Goal: Task Accomplishment & Management: Use online tool/utility

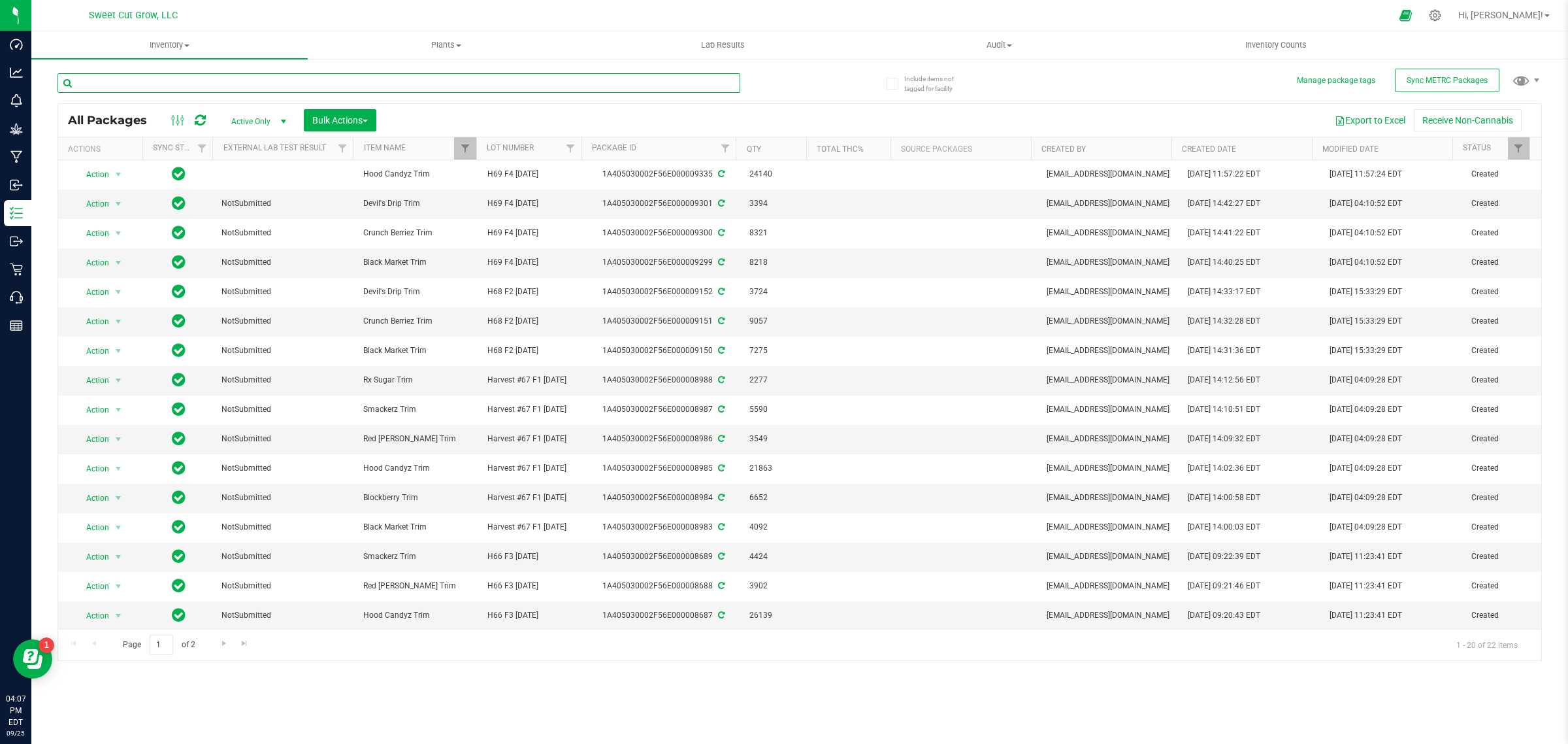
click at [492, 89] on input "text" at bounding box center [398, 82] width 683 height 20
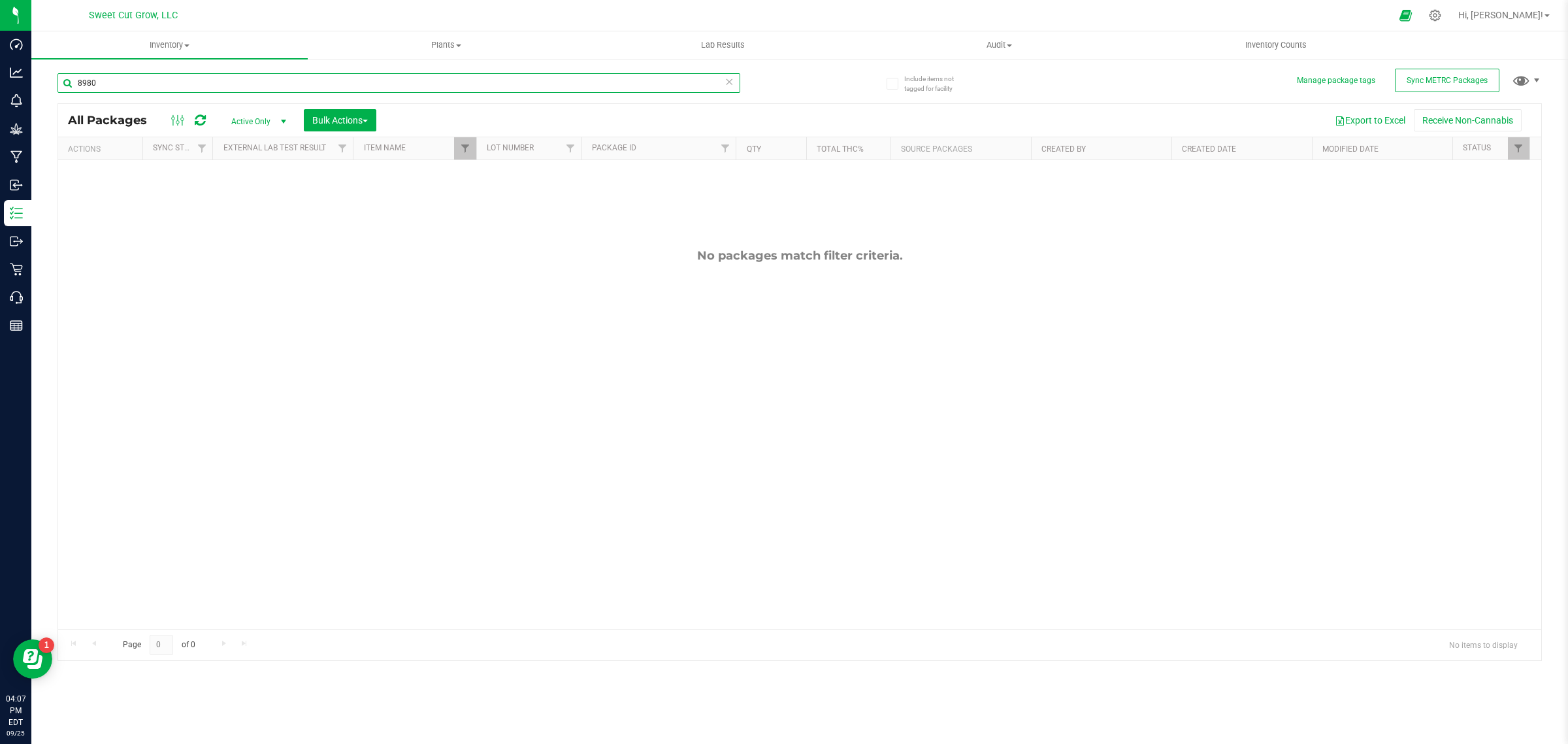
type input "8980"
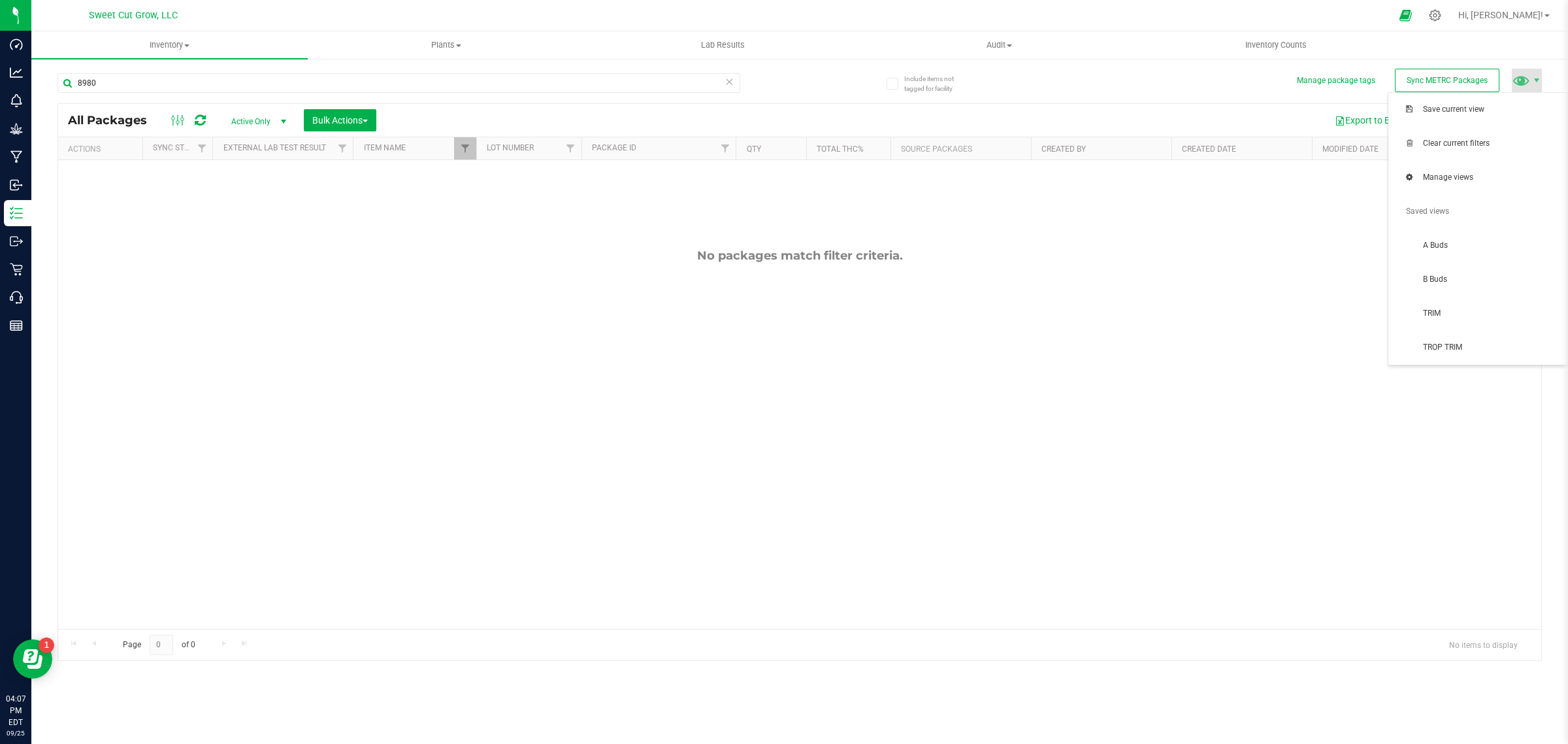
click at [1530, 89] on span at bounding box center [1527, 80] width 30 height 23
click at [1528, 141] on span "Clear current filters" at bounding box center [1491, 143] width 136 height 11
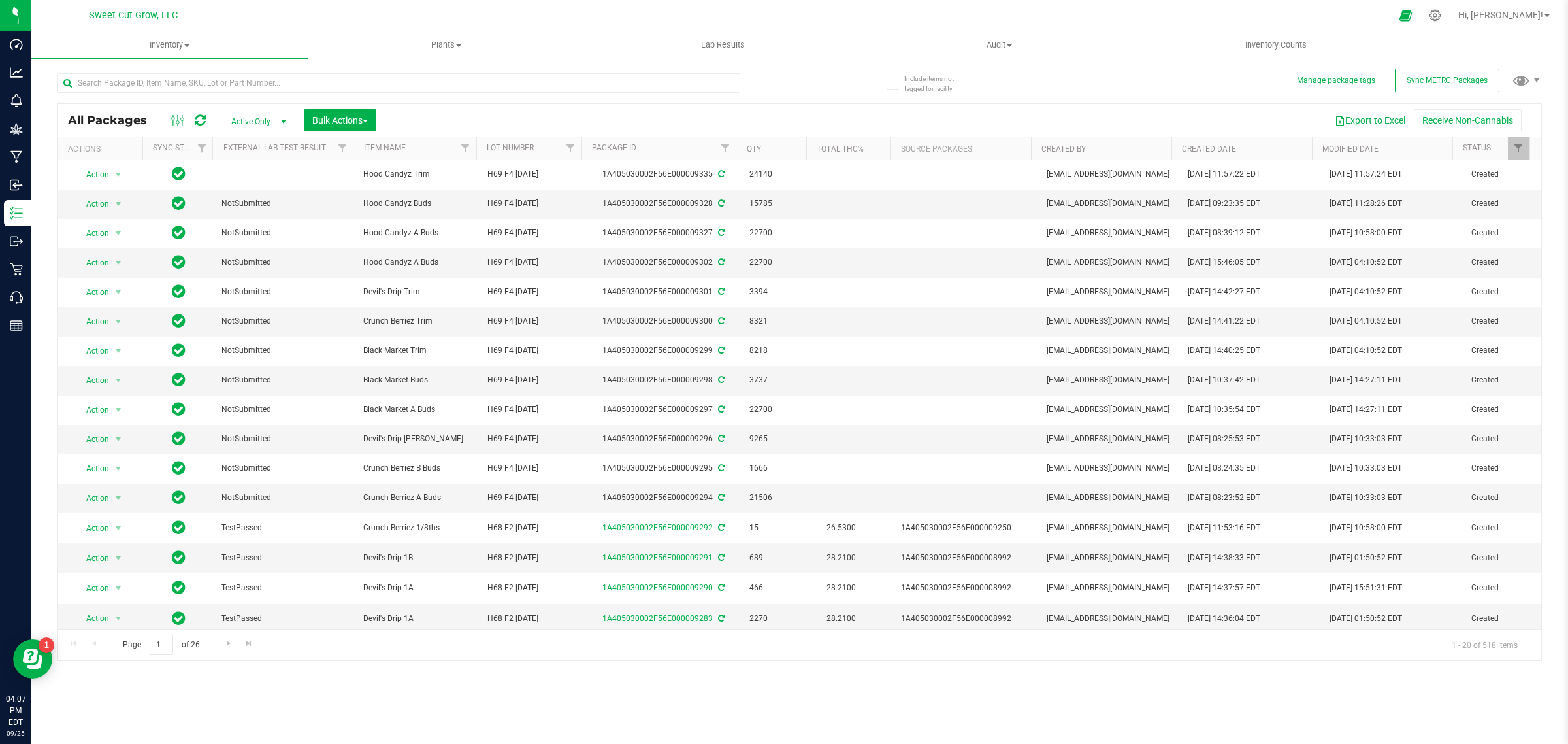
click at [337, 70] on div at bounding box center [428, 82] width 742 height 42
click at [320, 79] on input "text" at bounding box center [398, 82] width 683 height 20
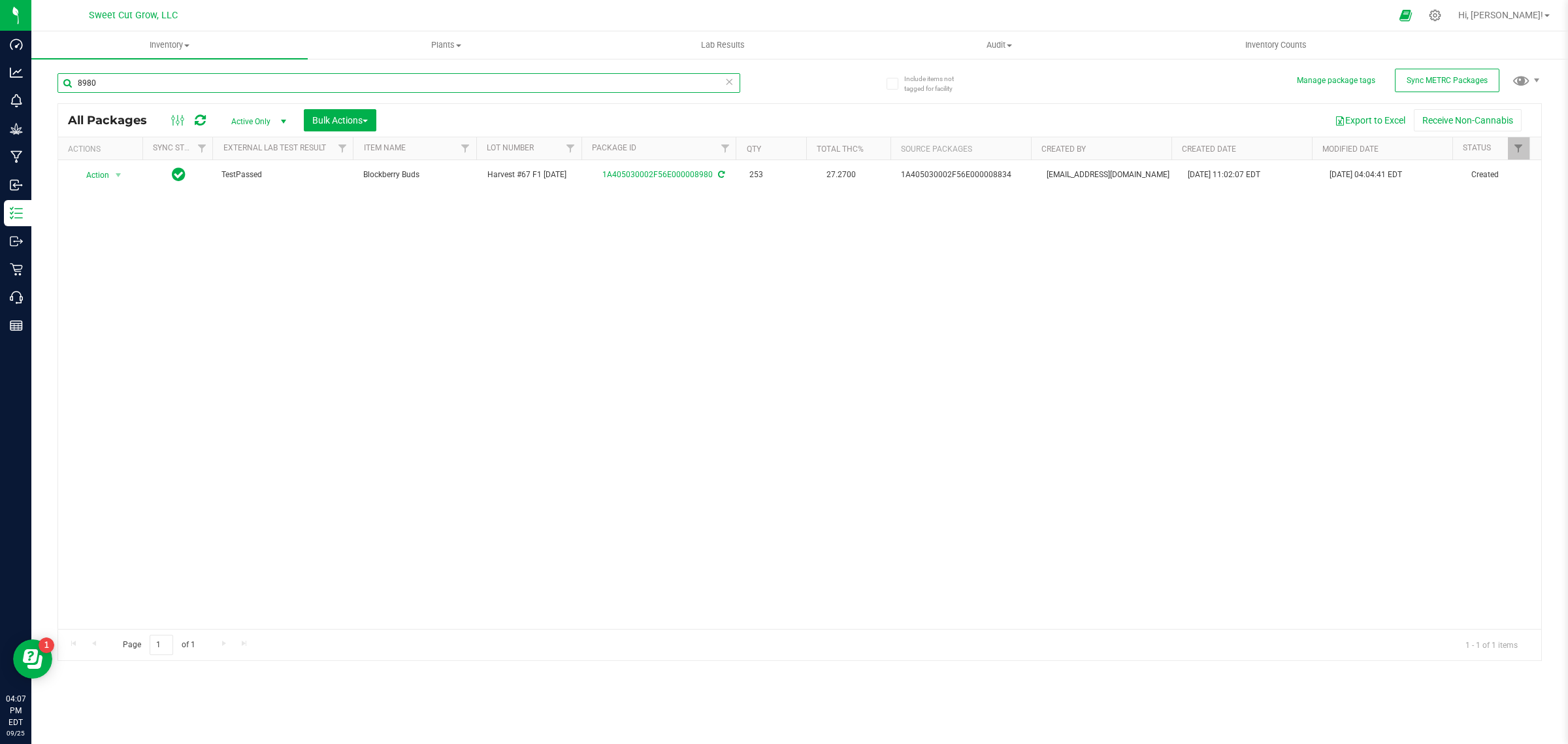
click at [200, 86] on input "8980" at bounding box center [398, 82] width 683 height 20
type input "8"
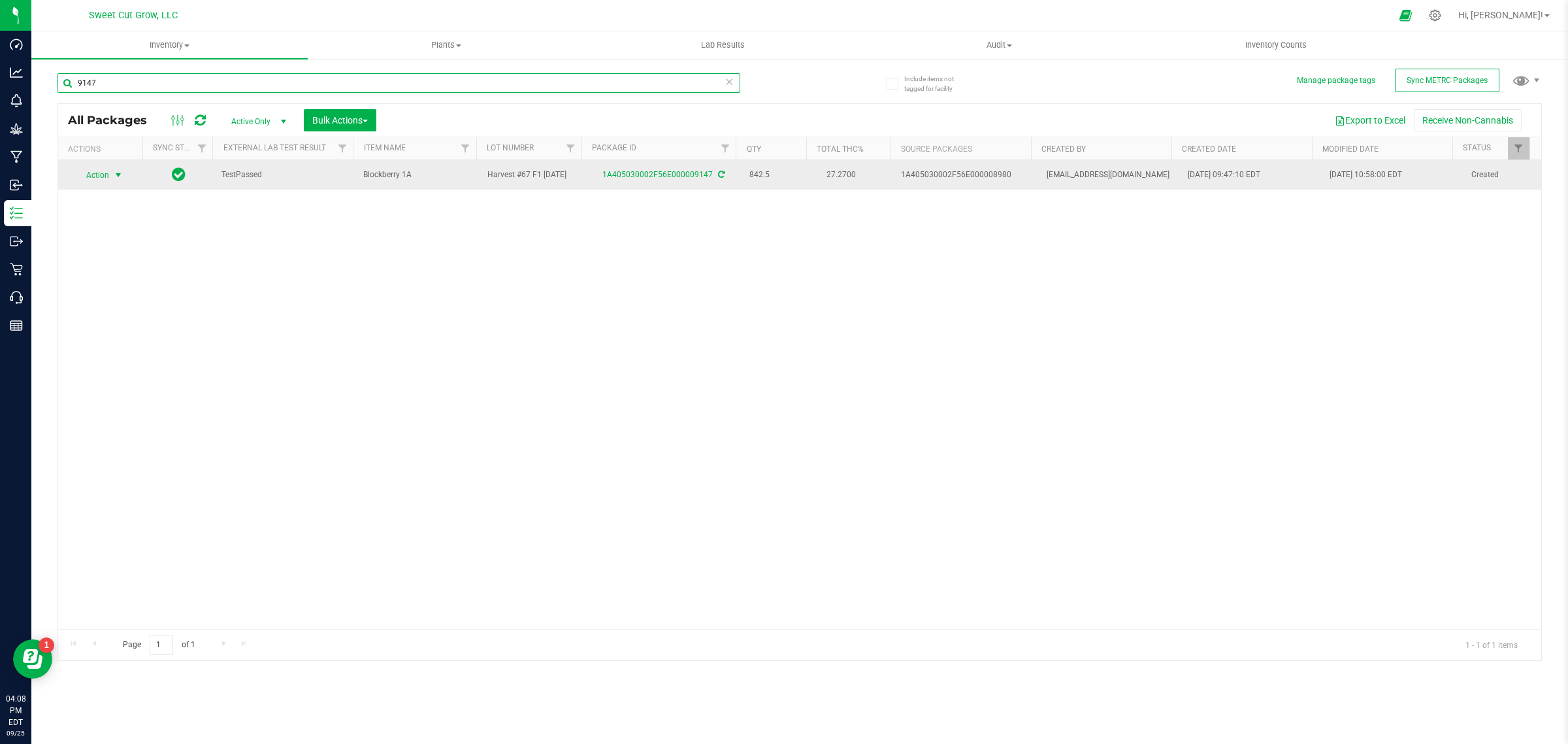
type input "9147"
click at [96, 175] on span "Action" at bounding box center [92, 174] width 35 height 18
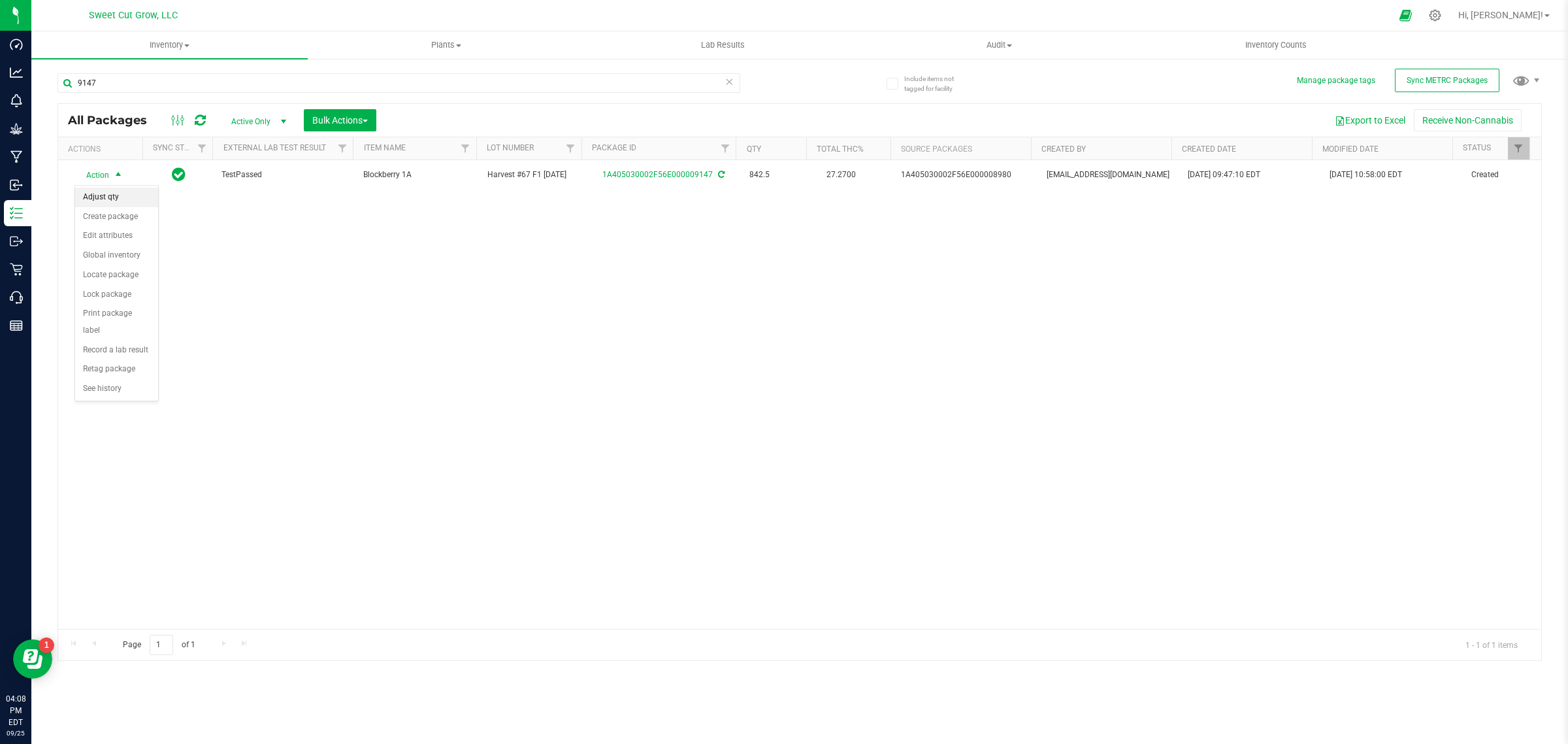
click at [103, 203] on li "Adjust qty" at bounding box center [116, 197] width 83 height 20
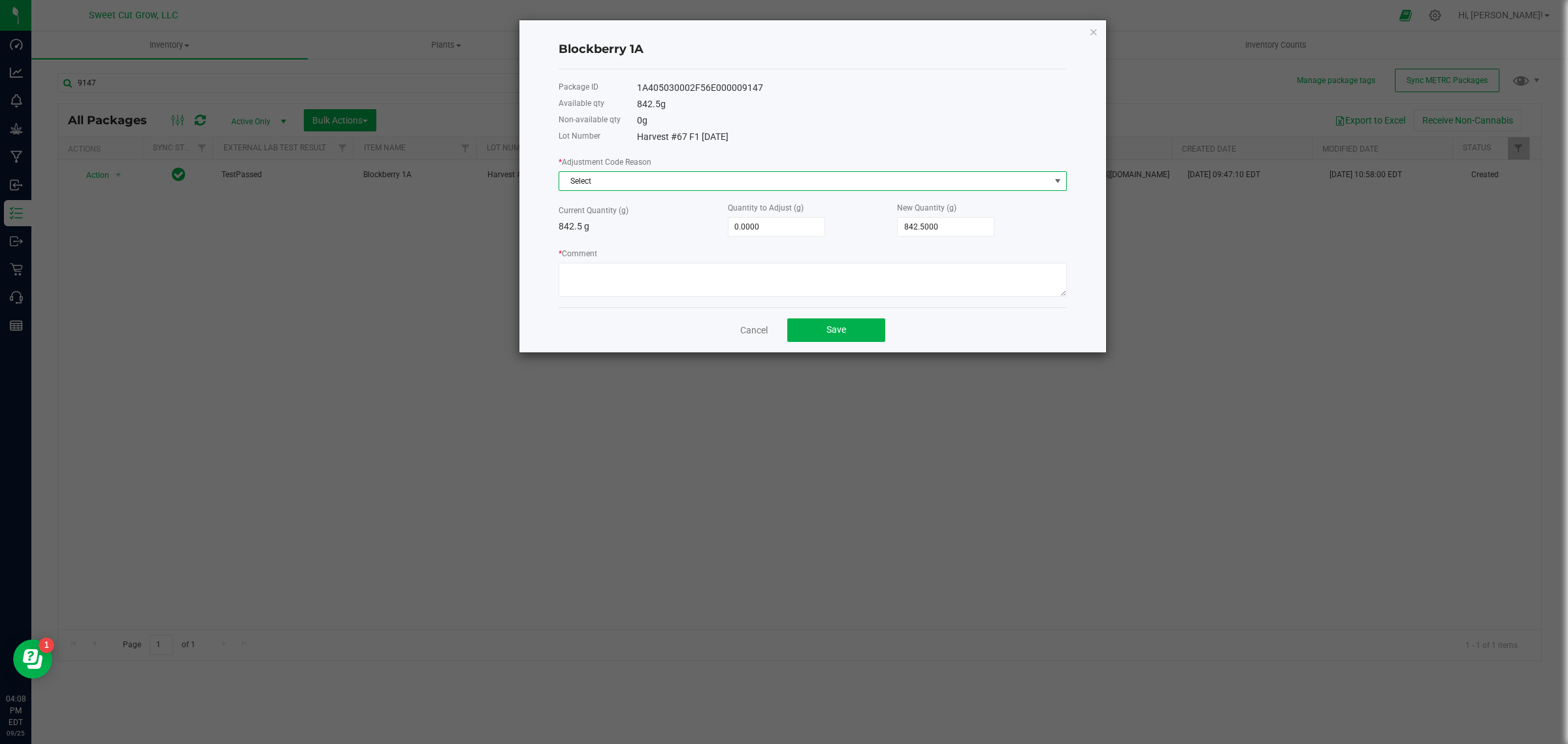
click at [690, 178] on span "Select" at bounding box center [804, 180] width 490 height 18
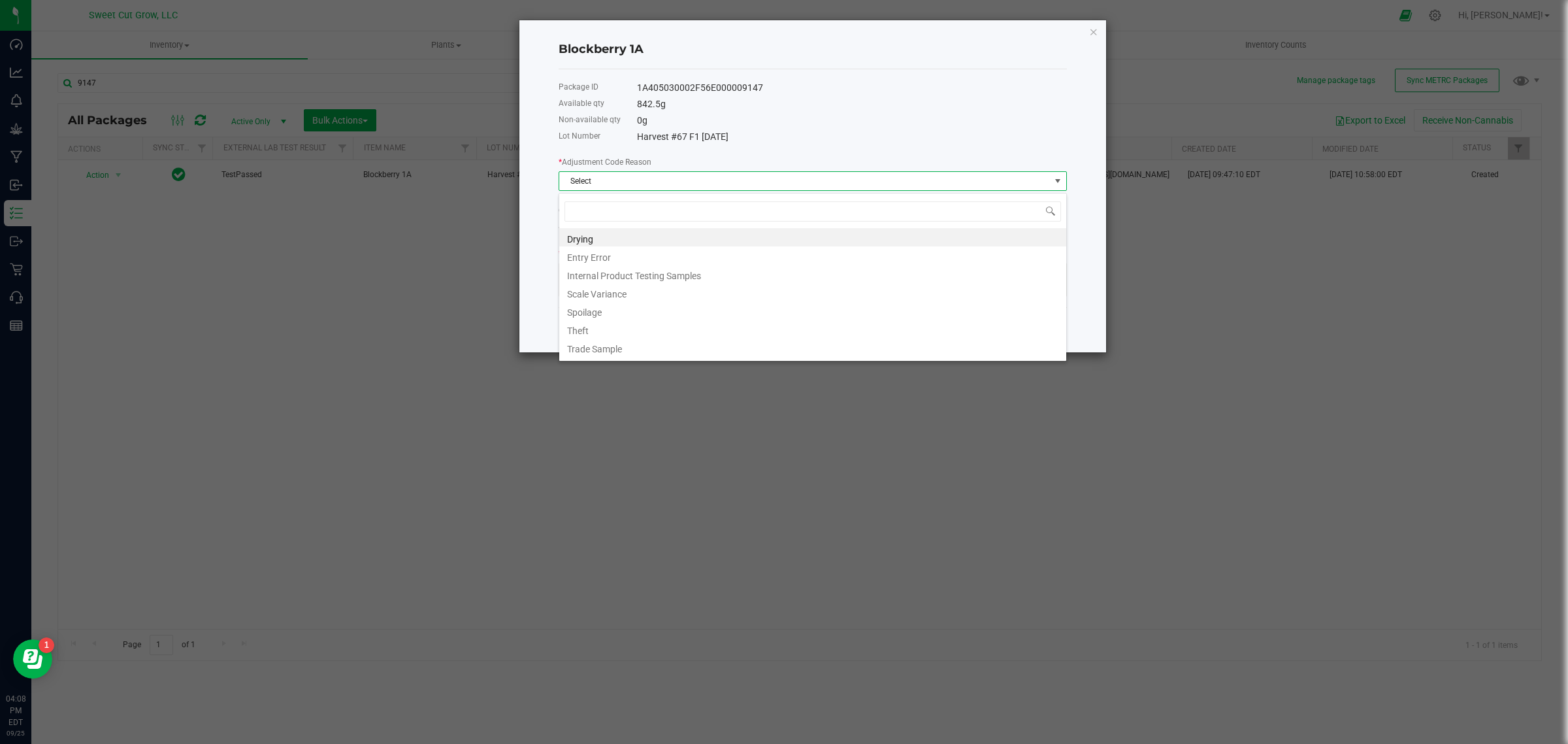
scroll to position [21, 507]
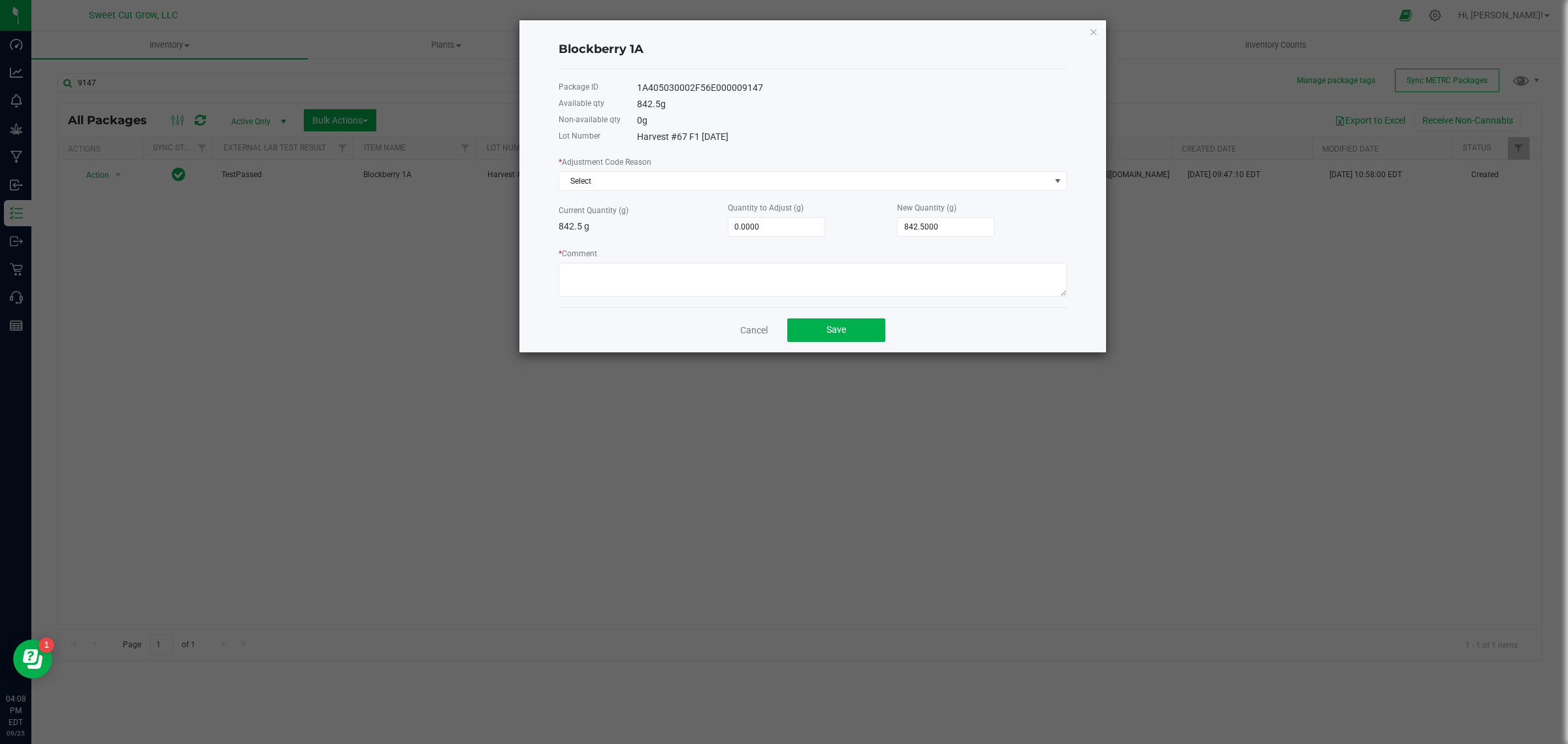
click at [950, 57] on h4 "Blockberry 1A" at bounding box center [813, 50] width 508 height 17
click at [744, 330] on link "Cancel" at bounding box center [754, 330] width 27 height 13
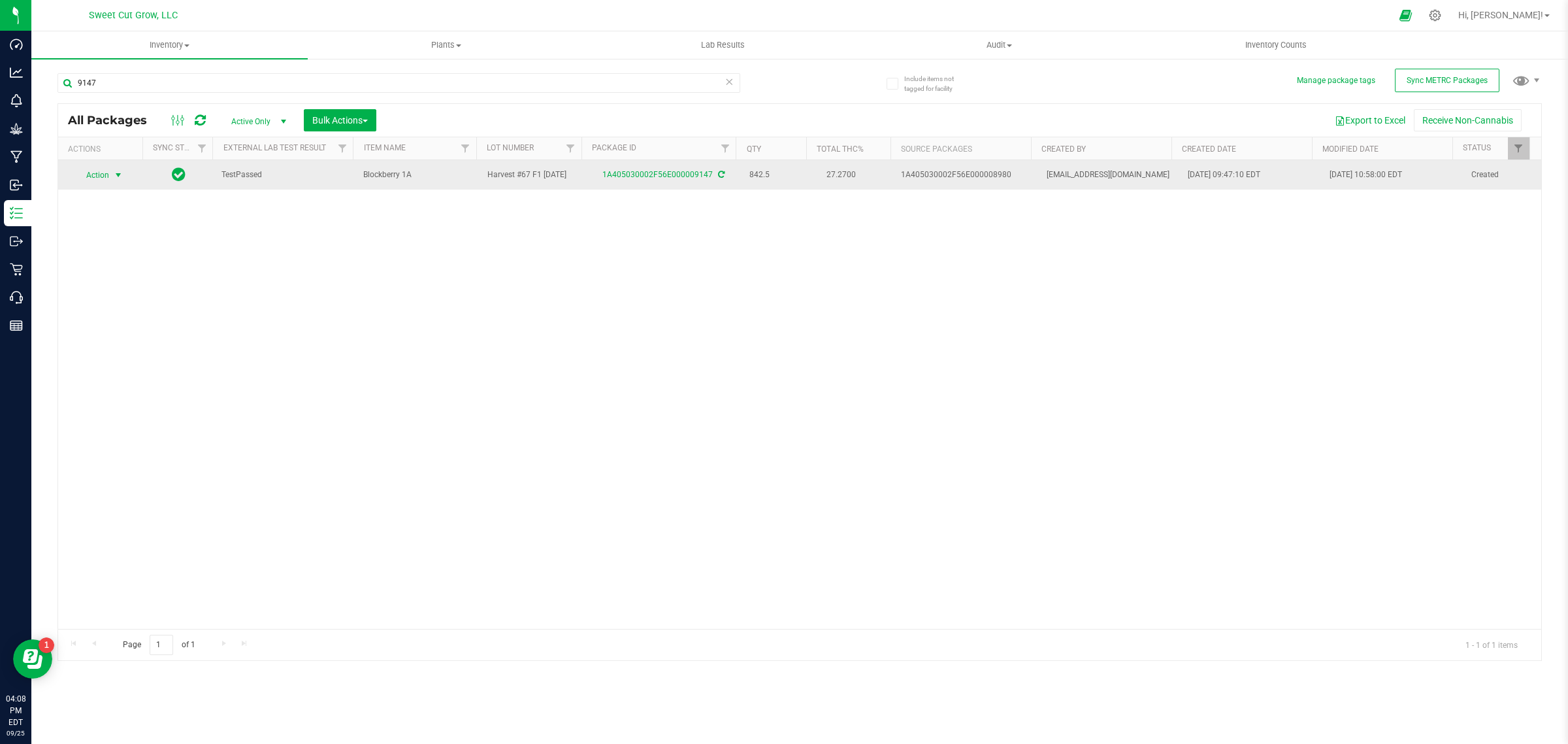
click at [106, 177] on span "Action" at bounding box center [92, 174] width 35 height 18
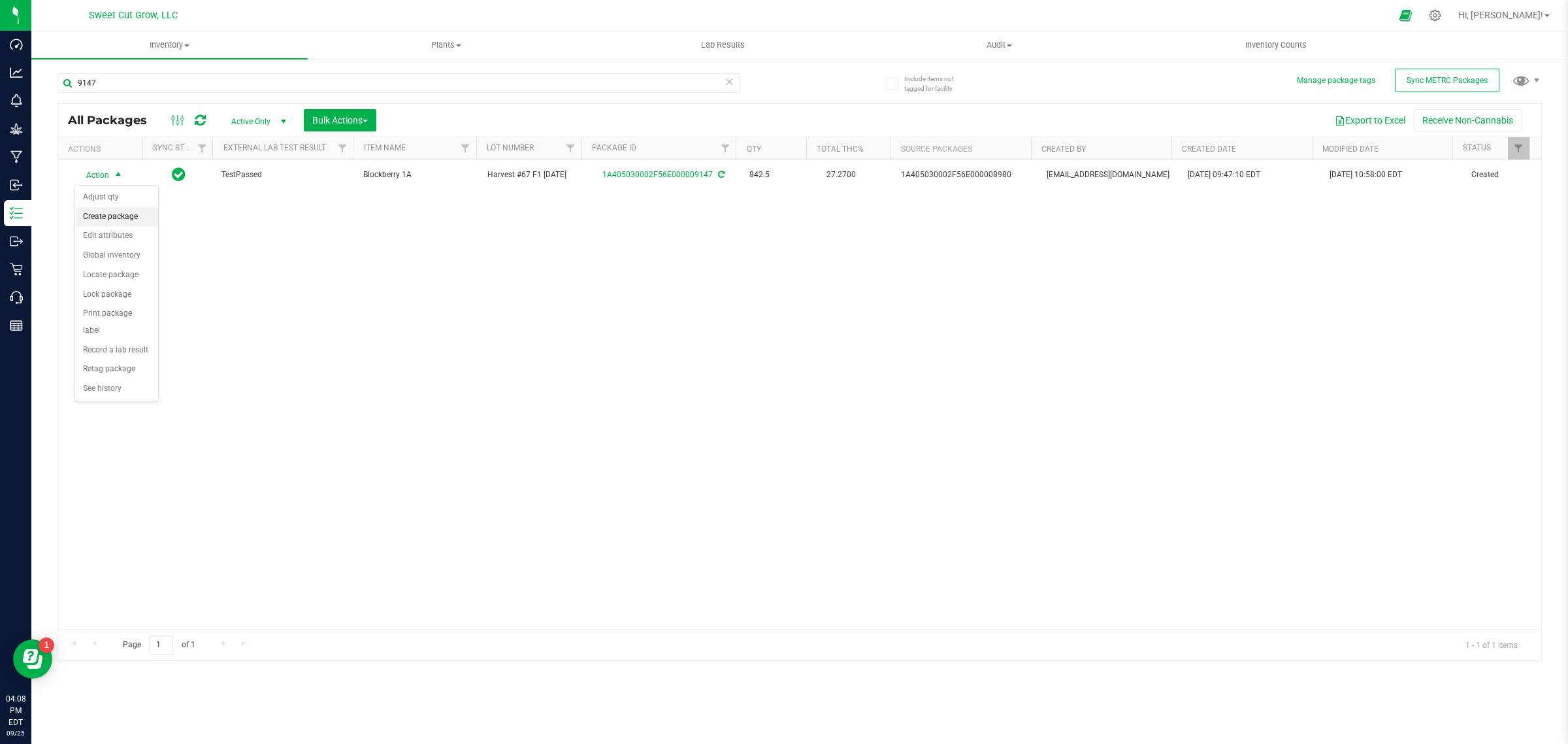
click at [114, 217] on li "Create package" at bounding box center [116, 216] width 83 height 20
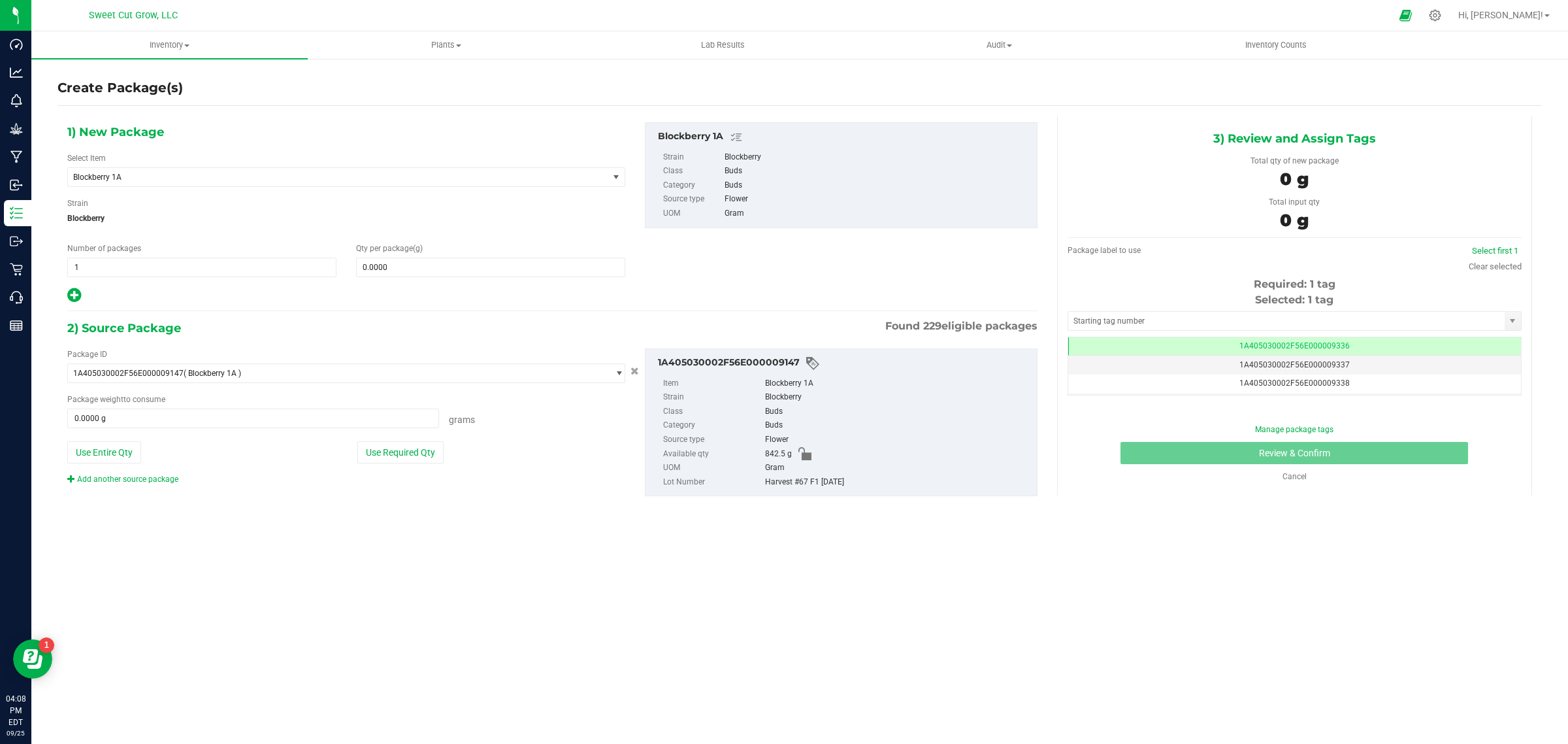
click at [195, 187] on div "1) New Package Select Item Blockberry 1A Banana Daddy Pre-Roll 1g Black Market …" at bounding box center [346, 213] width 578 height 182
click at [174, 184] on span "Blockberry 1A" at bounding box center [337, 177] width 540 height 18
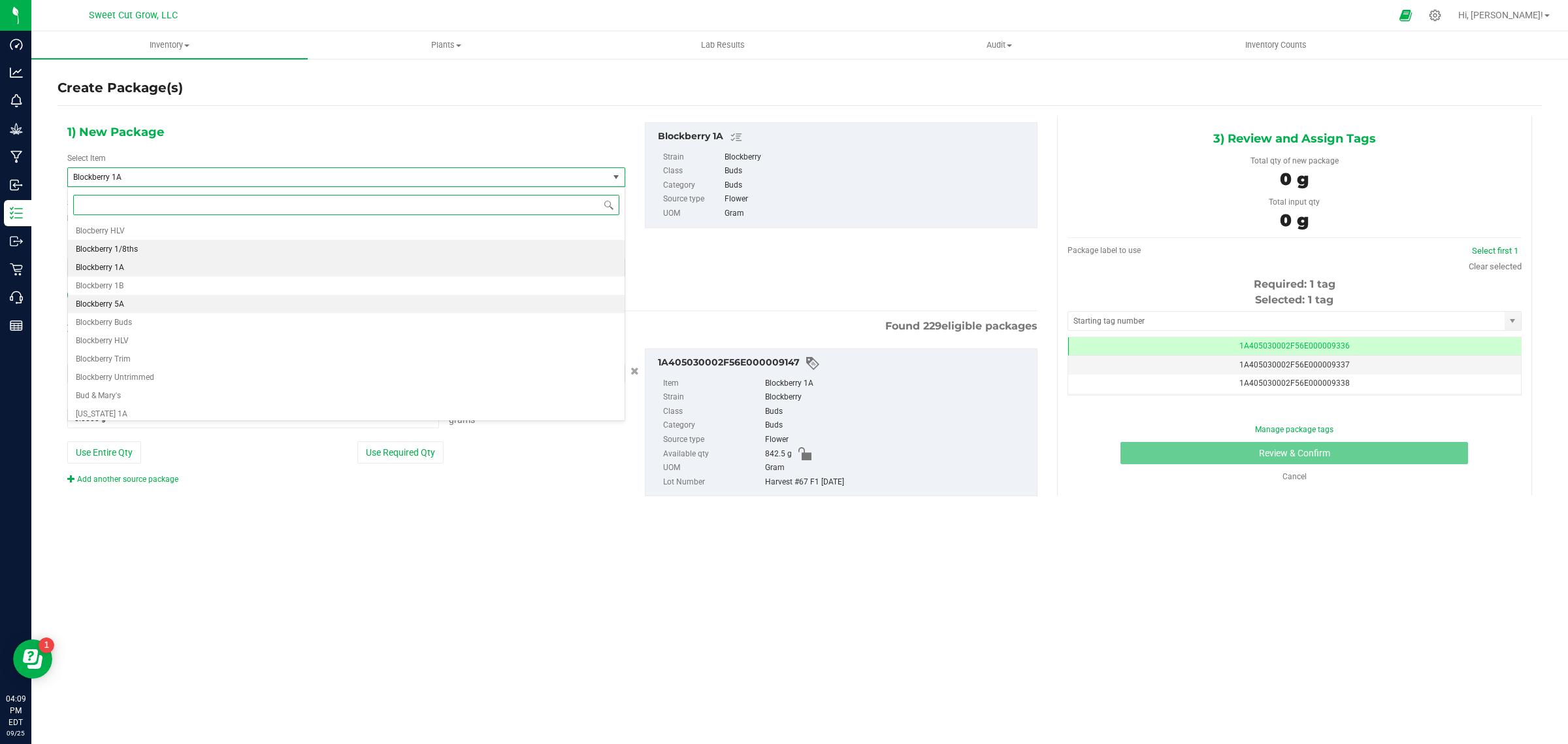
scroll to position [165, 0]
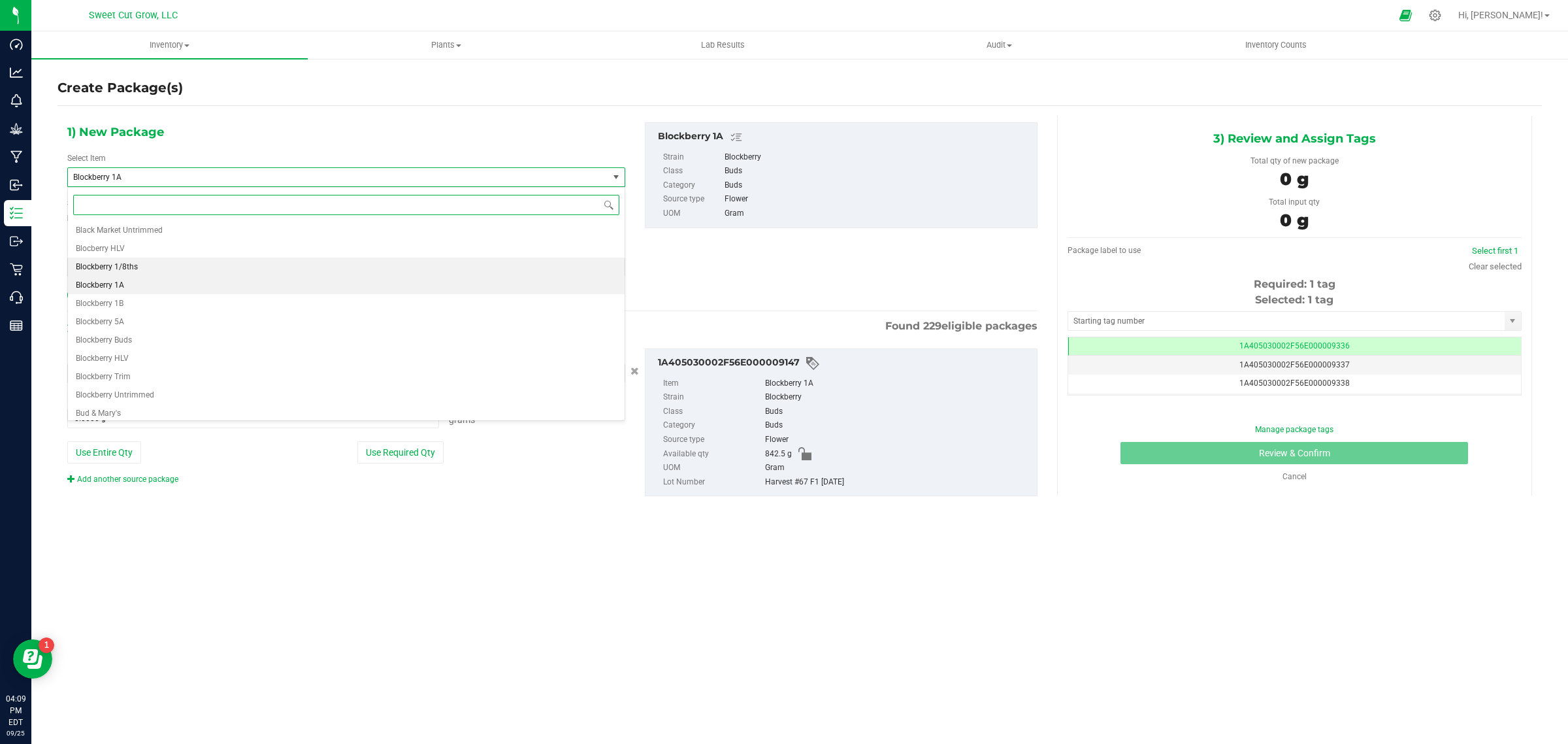
click at [168, 264] on li "Blockberry 1/8ths" at bounding box center [346, 266] width 556 height 18
type input "0"
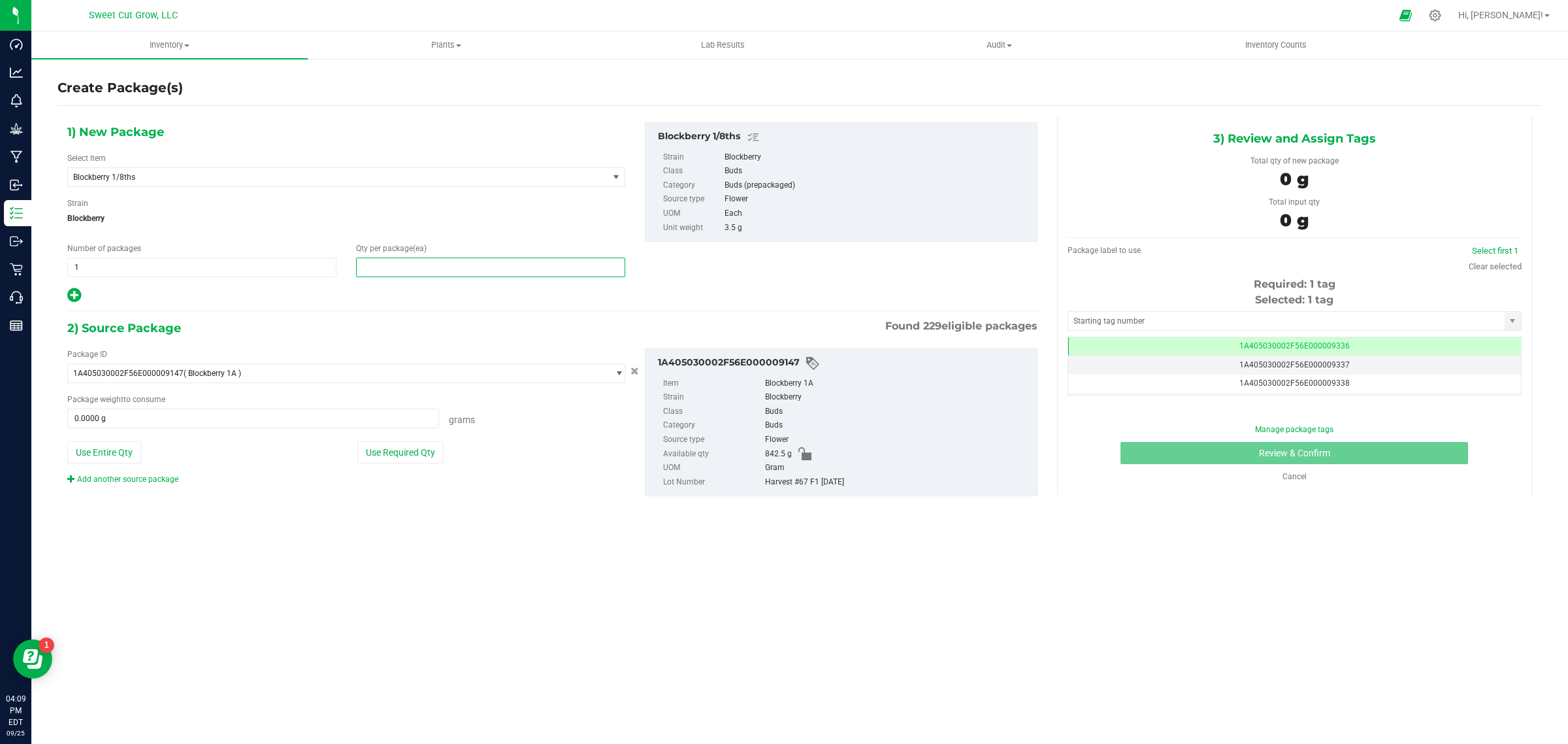
click at [428, 273] on span at bounding box center [490, 267] width 269 height 20
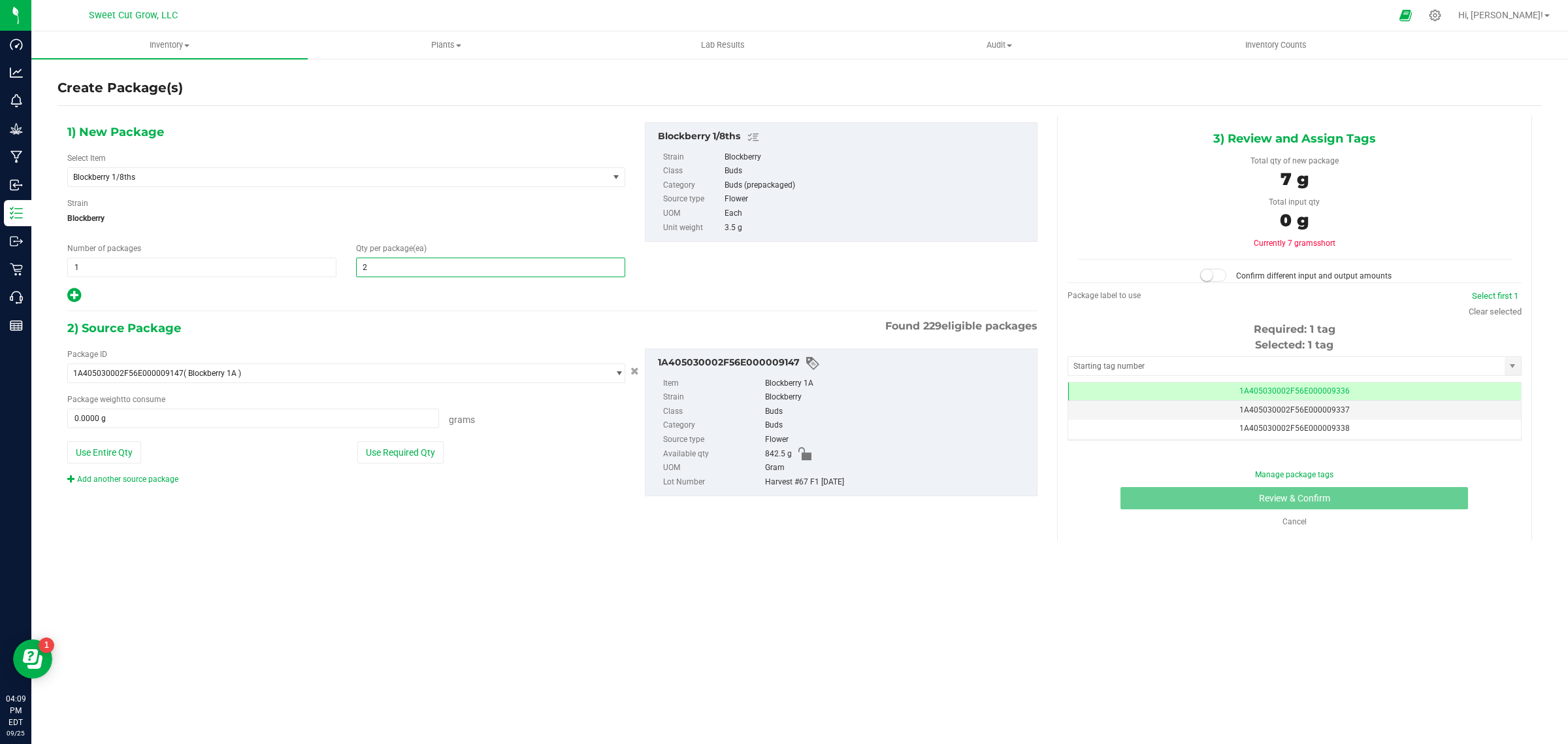
type input "20"
click at [386, 453] on button "Use Required Qty" at bounding box center [400, 453] width 86 height 22
type input "70.0000 g"
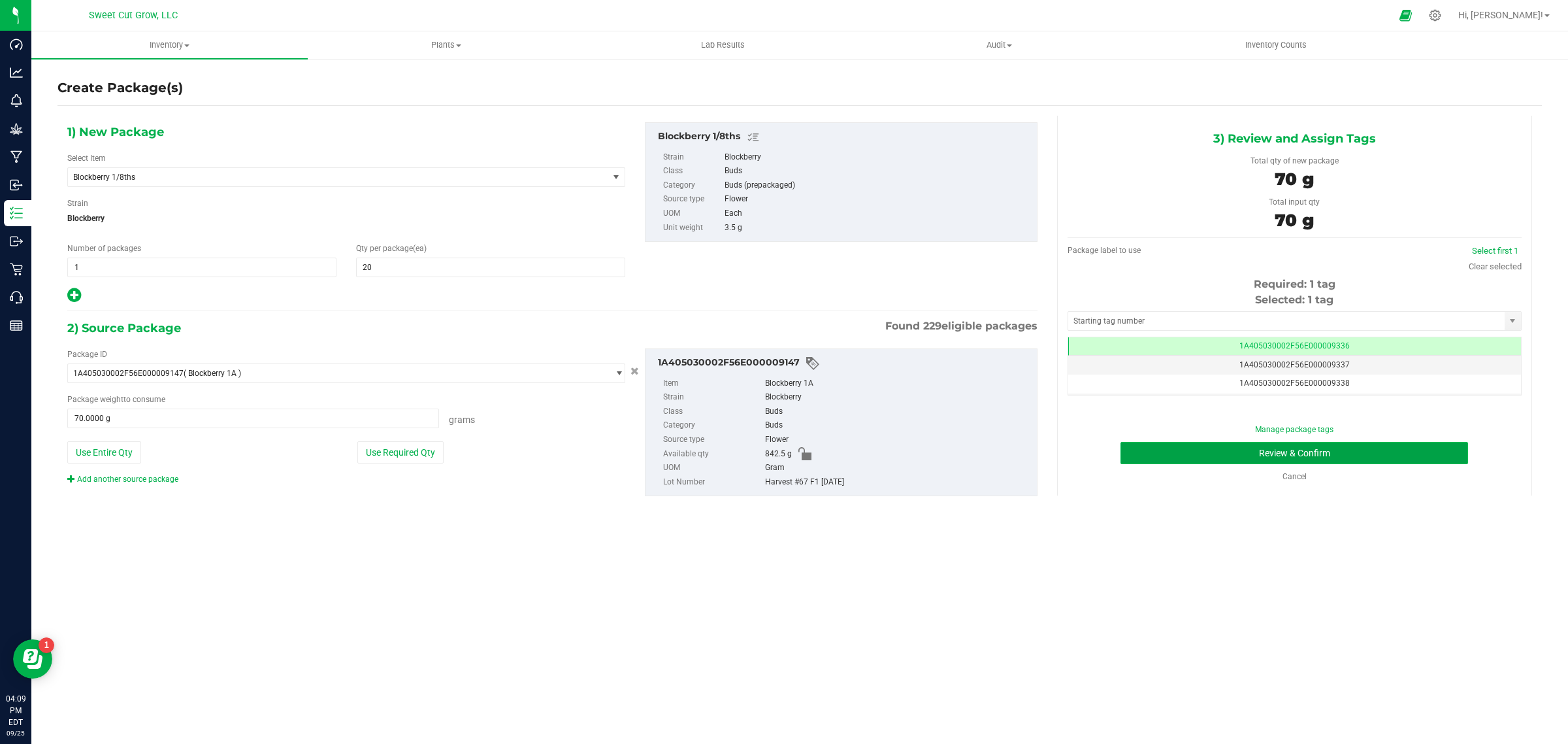
click at [1158, 460] on button "Review & Confirm" at bounding box center [1294, 453] width 348 height 22
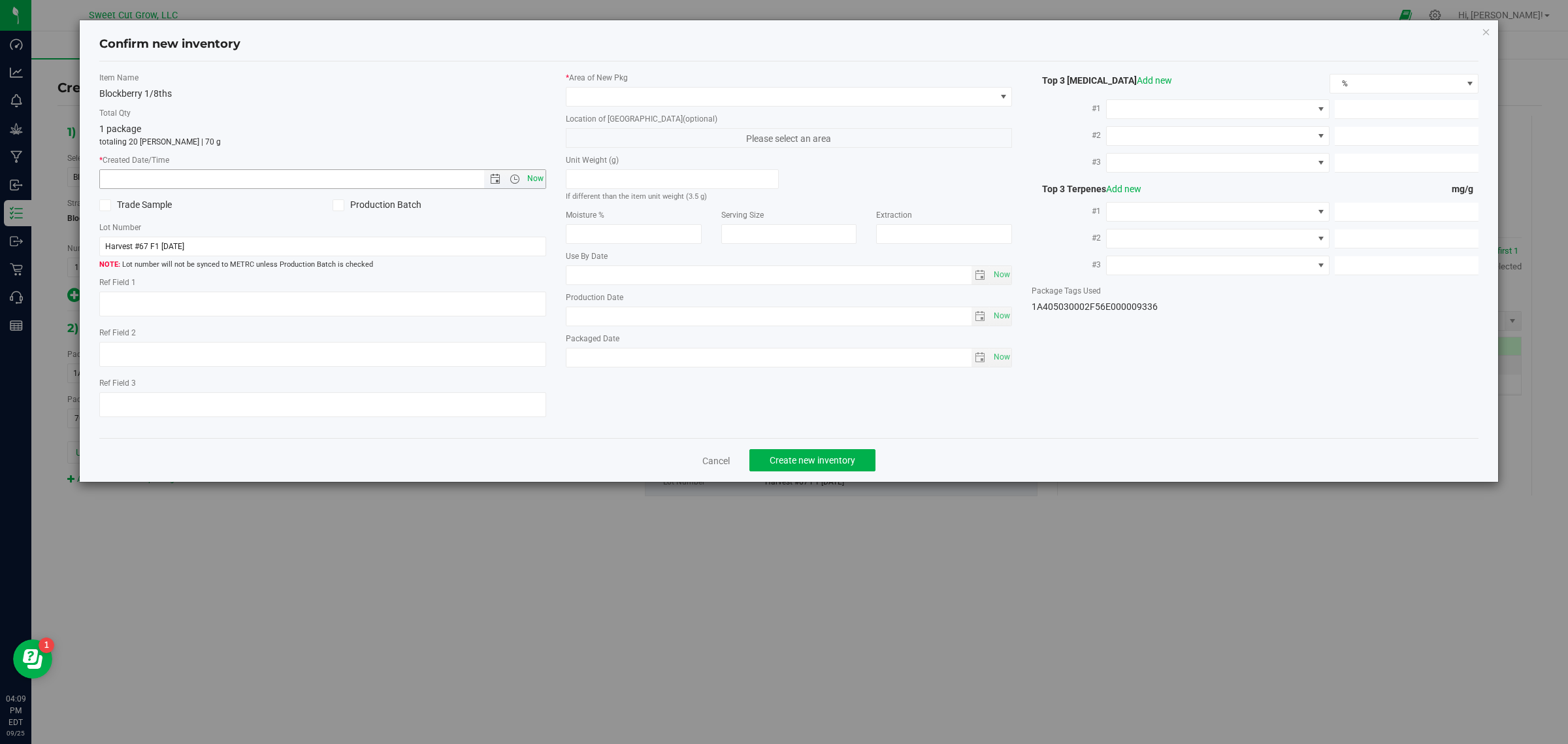
click at [534, 185] on span "Now" at bounding box center [535, 179] width 22 height 19
type input "[DATE] 4:09 PM"
click at [703, 99] on span at bounding box center [781, 96] width 429 height 18
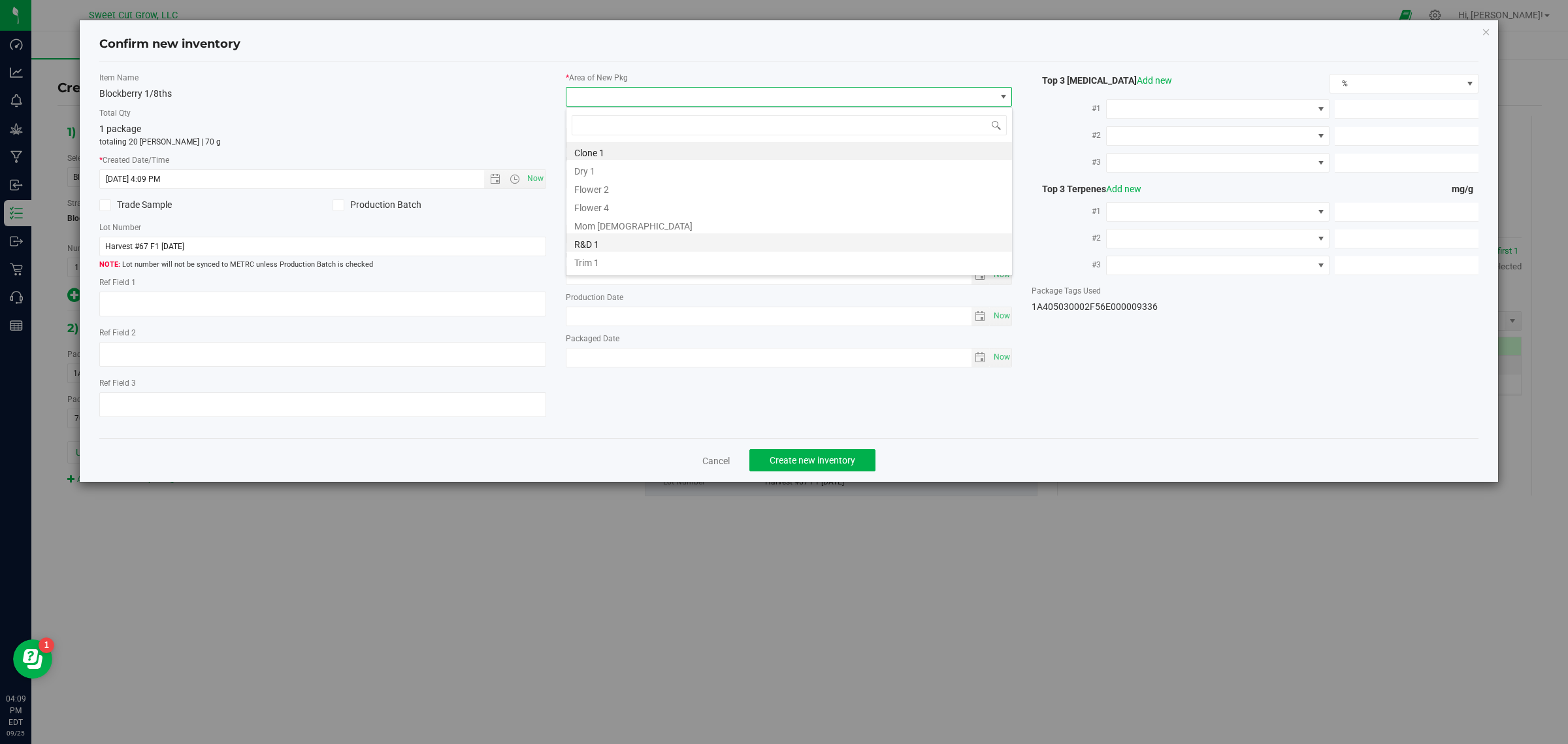
scroll to position [15, 0]
click at [657, 265] on li "Vault" at bounding box center [789, 264] width 446 height 18
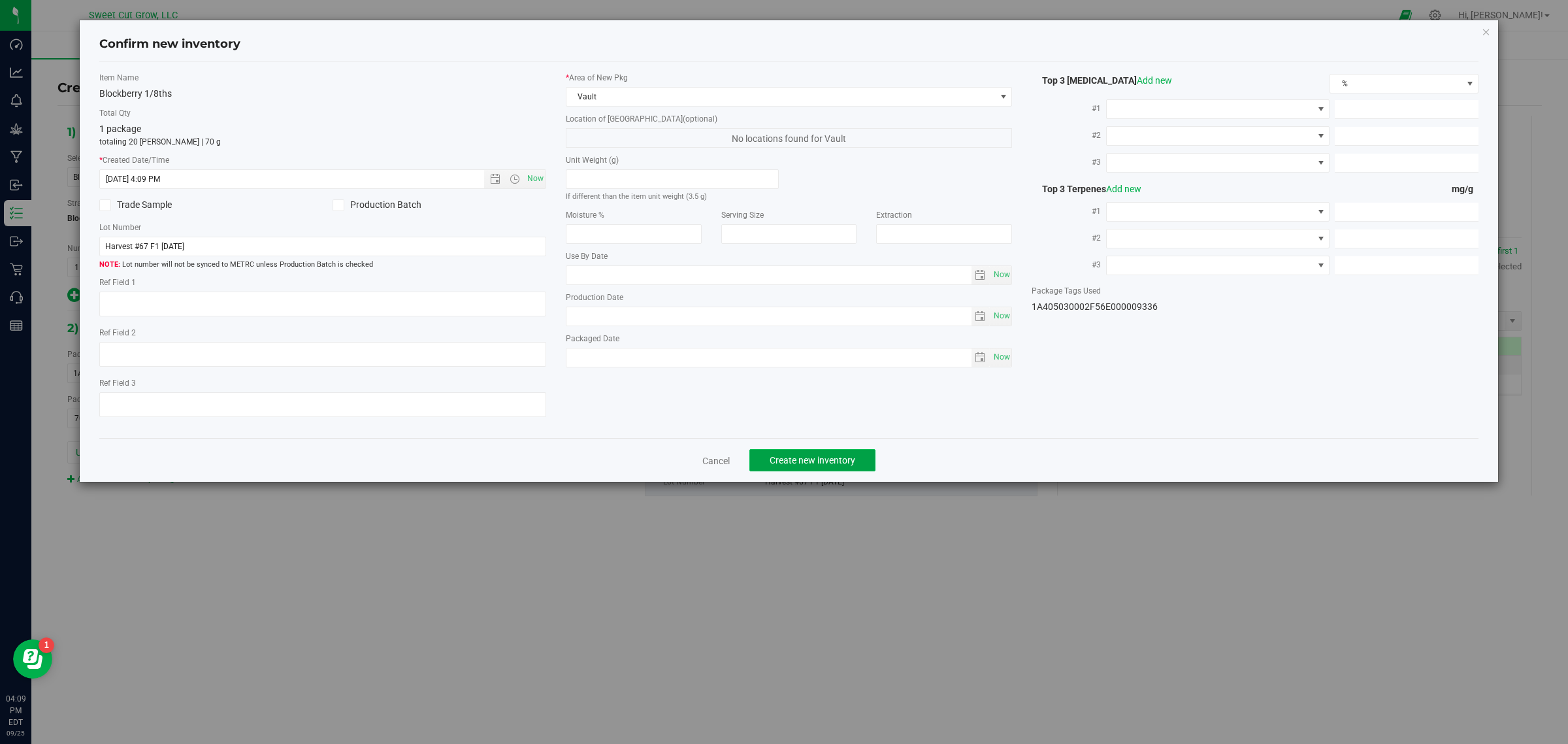
click at [809, 460] on span "Create new inventory" at bounding box center [812, 460] width 86 height 10
